Goal: Navigation & Orientation: Find specific page/section

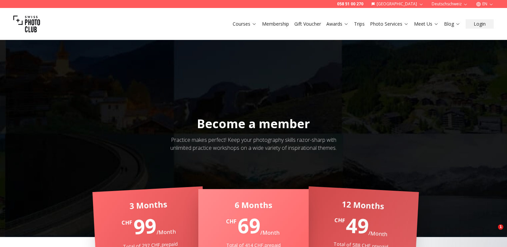
select select "*"
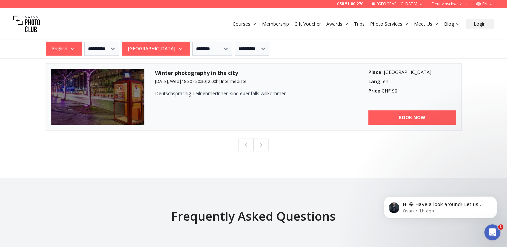
click at [171, 72] on h3 "Winter photography in the city" at bounding box center [253, 73] width 197 height 8
click at [181, 72] on h3 "Winter photography in the city" at bounding box center [253, 73] width 197 height 8
click at [114, 106] on img at bounding box center [97, 97] width 93 height 56
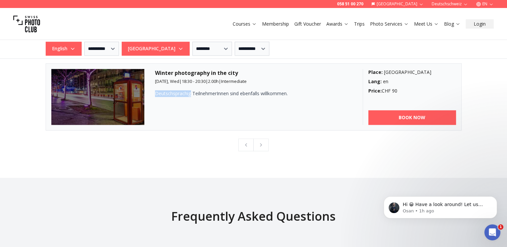
drag, startPoint x: 160, startPoint y: 94, endPoint x: 210, endPoint y: 93, distance: 50.0
click at [199, 93] on p "Deutschsprachig TeilnehmerInnen sind ebenfalls willkommen." at bounding box center [241, 93] width 173 height 7
click at [233, 92] on p "Deutschsprachig TeilnehmerInnen sind ebenfalls willkommen." at bounding box center [241, 93] width 173 height 7
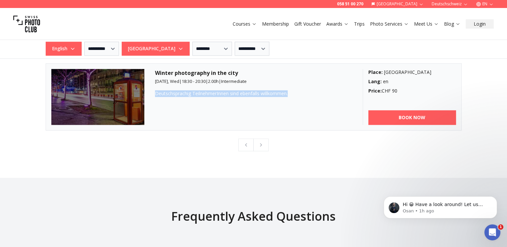
click at [117, 98] on img at bounding box center [97, 97] width 93 height 56
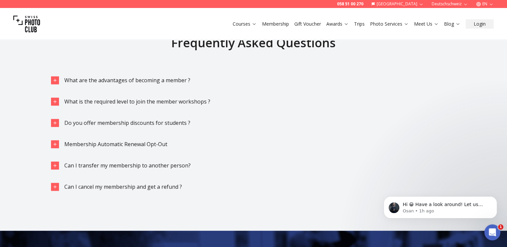
scroll to position [962, 0]
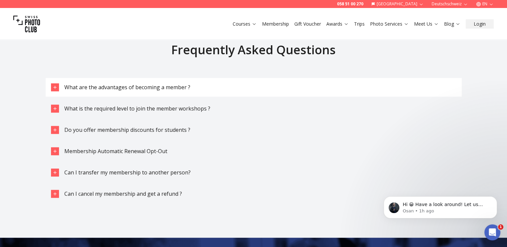
click at [57, 83] on div "button" at bounding box center [55, 87] width 8 height 8
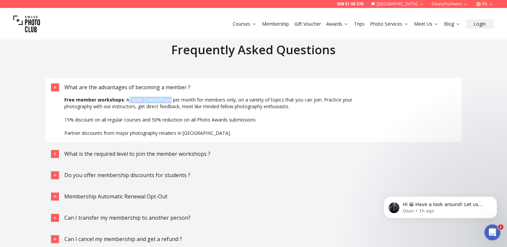
drag, startPoint x: 126, startPoint y: 96, endPoint x: 220, endPoint y: 101, distance: 93.8
click at [186, 98] on p "Free member workshops : At least 2 workshops per month for members only, on a v…" at bounding box center [213, 103] width 299 height 13
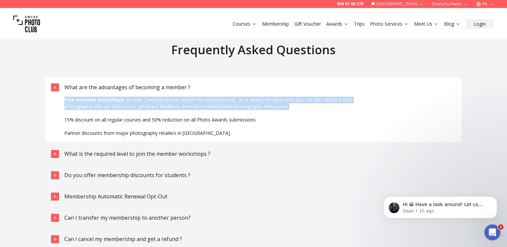
drag, startPoint x: 303, startPoint y: 105, endPoint x: 316, endPoint y: 85, distance: 23.5
click at [315, 86] on div "What are the advantages of becoming a member ? Free member workshops : At least…" at bounding box center [254, 110] width 416 height 64
click at [316, 85] on button "What are the advantages of becoming a member ?" at bounding box center [254, 87] width 416 height 19
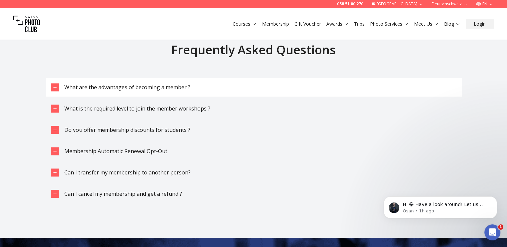
click at [316, 85] on button "What are the advantages of becoming a member ?" at bounding box center [254, 87] width 416 height 19
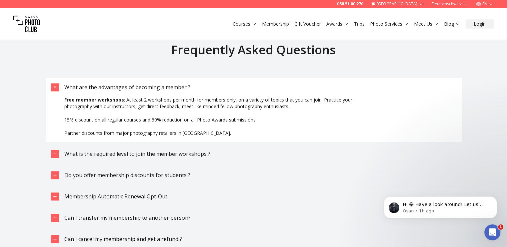
click at [56, 87] on icon "button" at bounding box center [55, 88] width 8 height 8
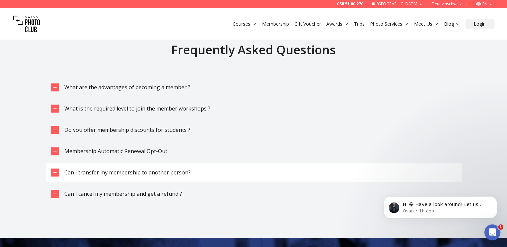
click at [56, 173] on icon "button" at bounding box center [54, 172] width 5 height 5
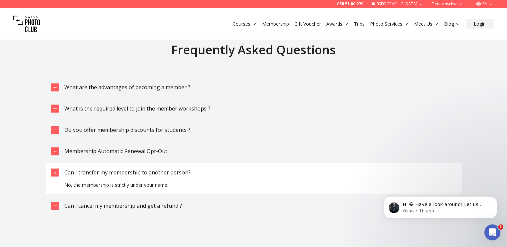
click at [56, 173] on icon "button" at bounding box center [55, 172] width 4 height 4
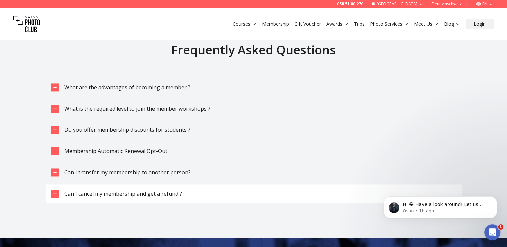
click at [53, 192] on icon "button" at bounding box center [54, 193] width 5 height 5
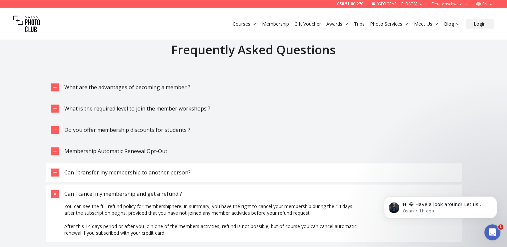
scroll to position [1062, 0]
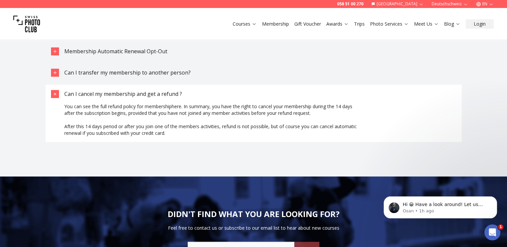
click at [52, 91] on div "button" at bounding box center [55, 94] width 8 height 8
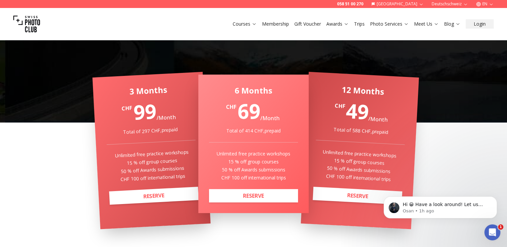
scroll to position [29, 0]
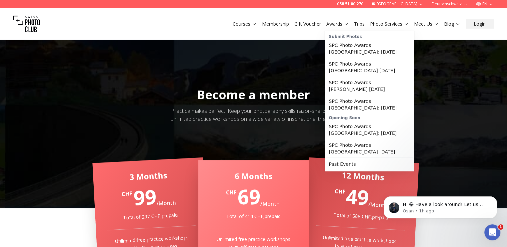
click at [344, 22] on link "Awards" at bounding box center [337, 24] width 22 height 7
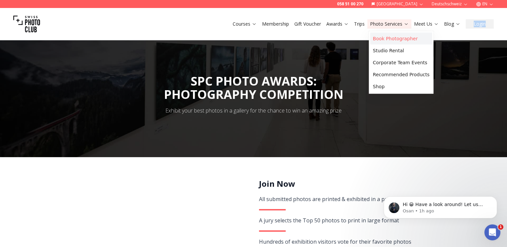
click at [408, 42] on link "Book Photographer" at bounding box center [401, 39] width 62 height 12
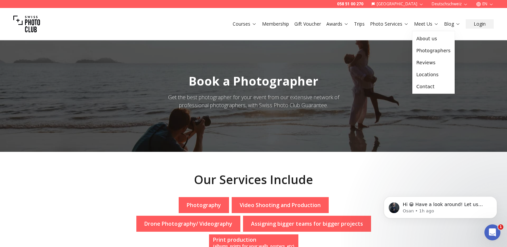
click at [427, 25] on link "Meet Us" at bounding box center [426, 24] width 25 height 7
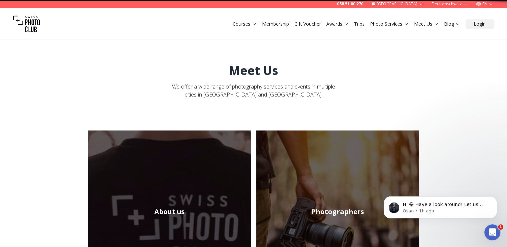
click at [427, 25] on link "Meet Us" at bounding box center [426, 24] width 25 height 7
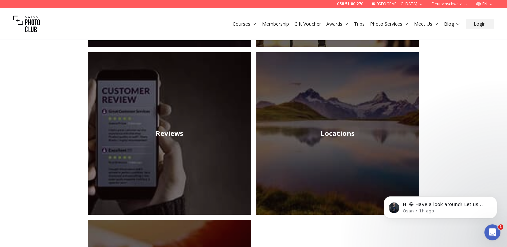
scroll to position [267, 0]
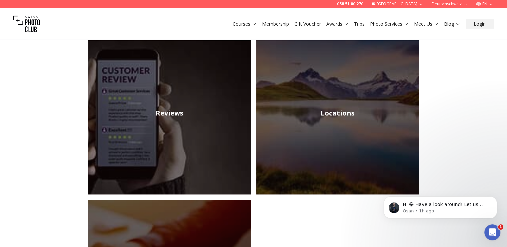
click at [353, 112] on h2 "Locations" at bounding box center [338, 113] width 34 height 9
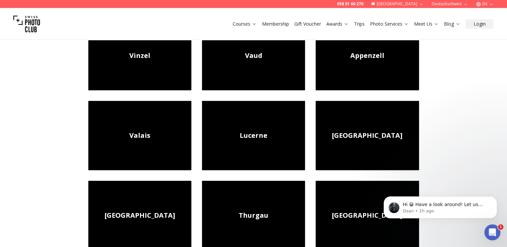
scroll to position [233, 0]
